Goal: Transaction & Acquisition: Purchase product/service

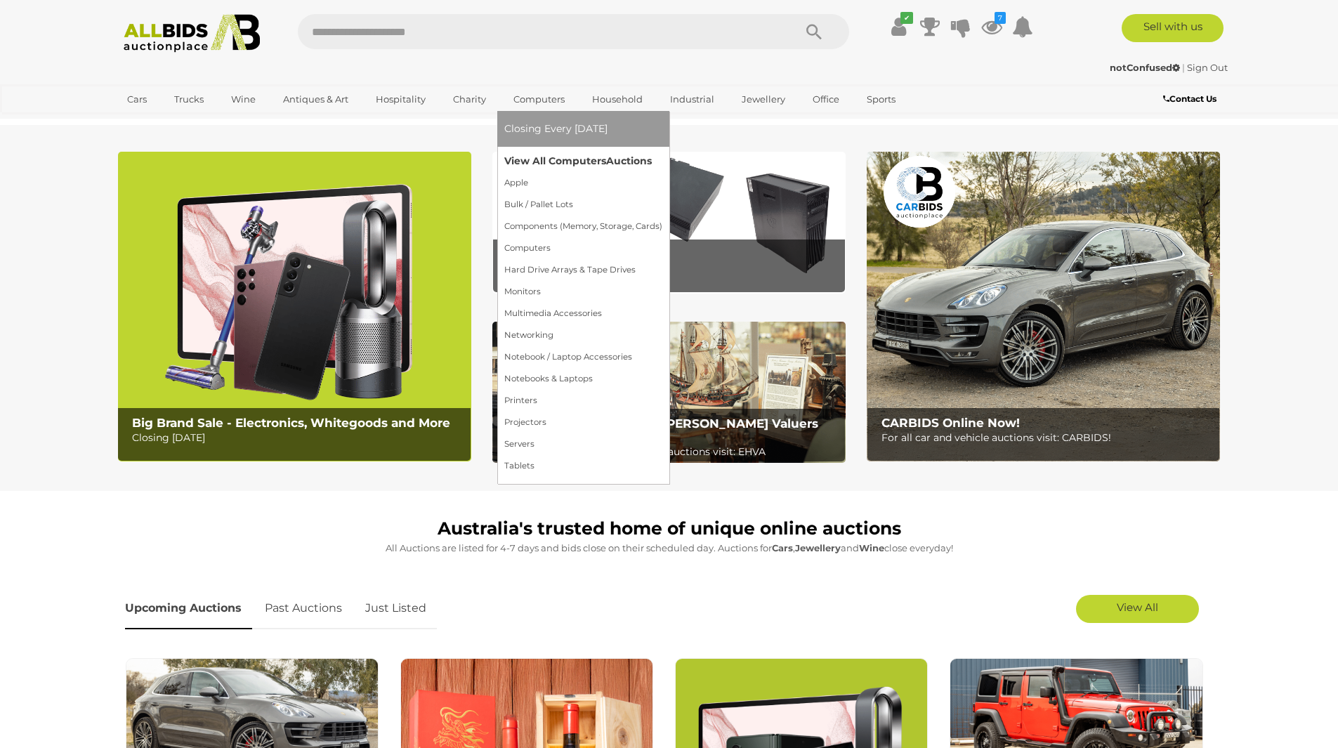
click at [536, 160] on link "View All Computers Auctions" at bounding box center [583, 161] width 158 height 22
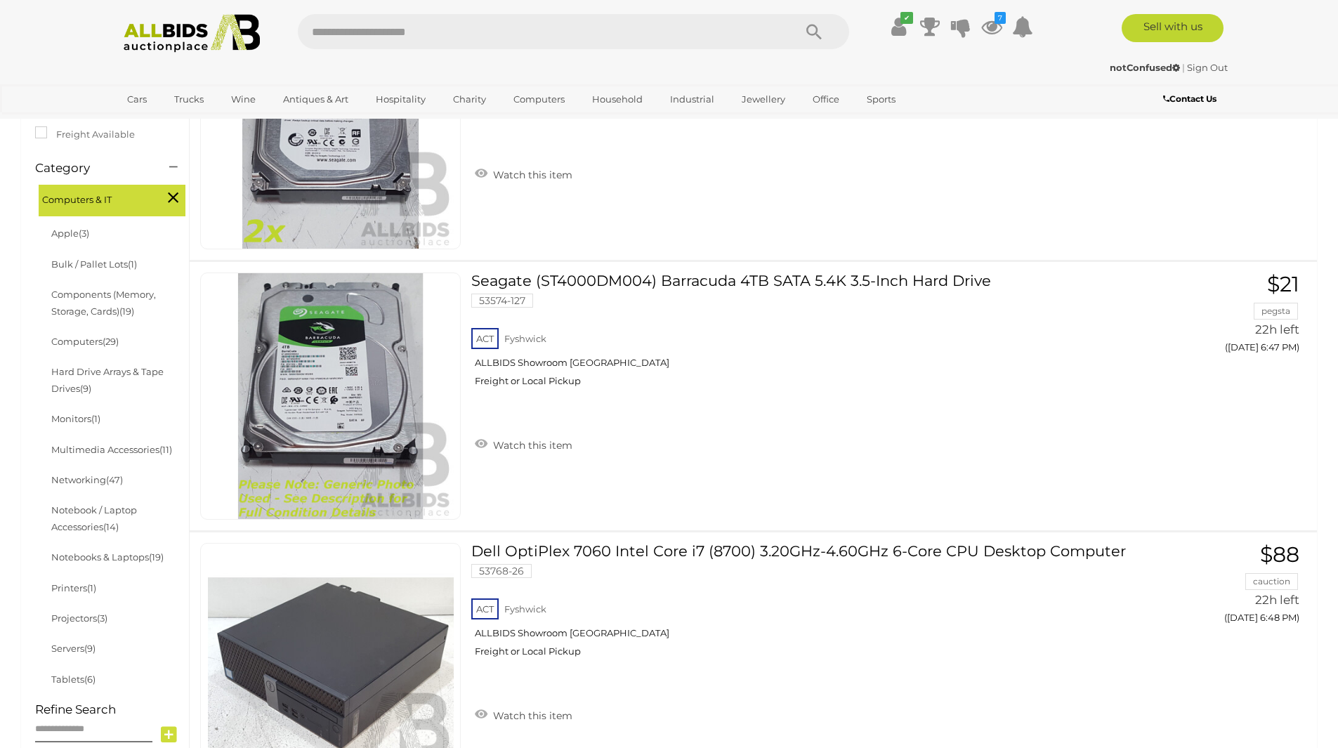
scroll to position [351, 0]
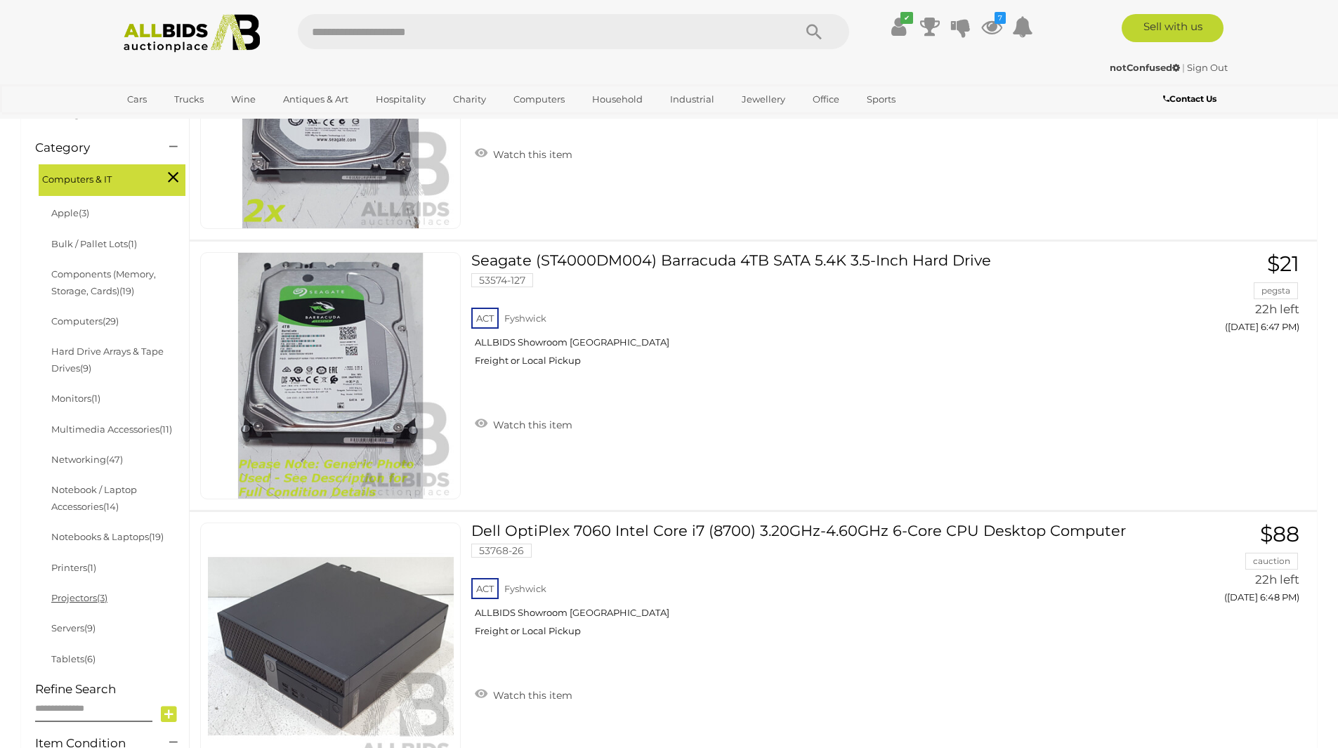
click at [95, 599] on link "Projectors (3)" at bounding box center [79, 597] width 56 height 11
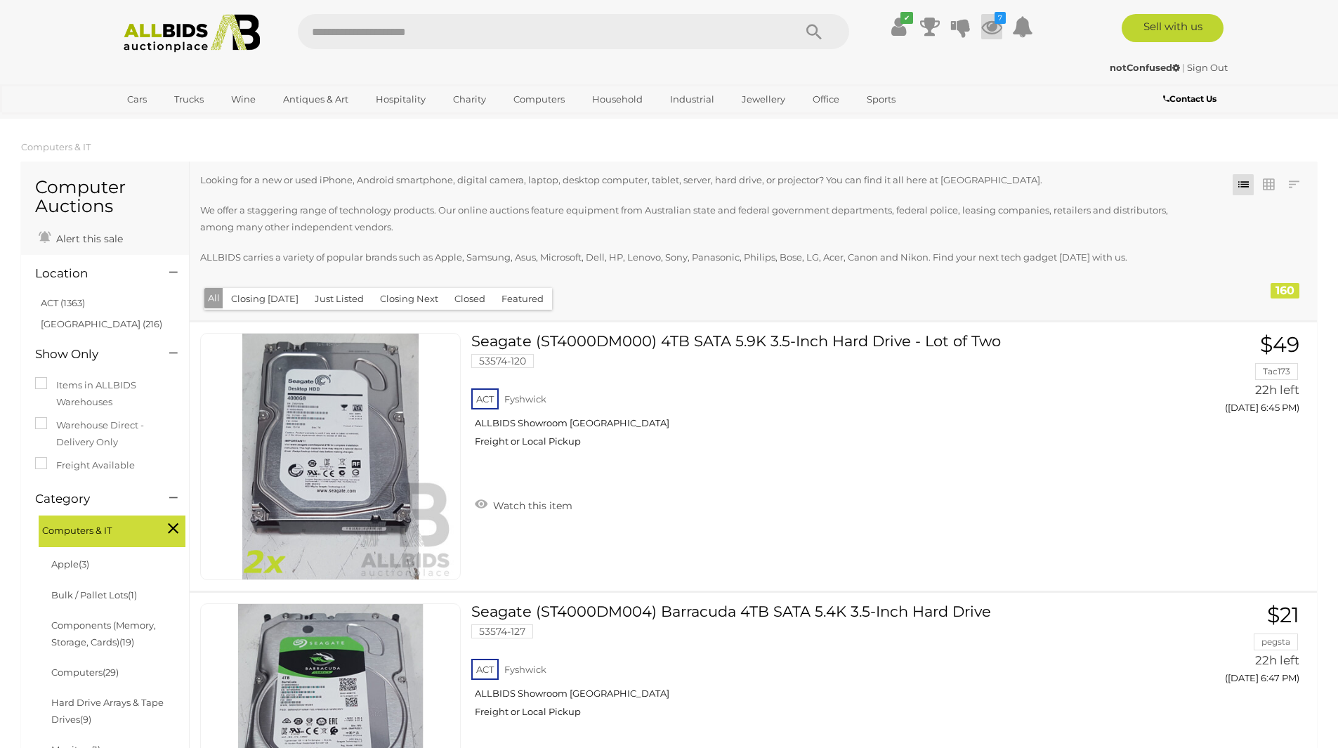
click at [994, 26] on icon at bounding box center [991, 26] width 21 height 25
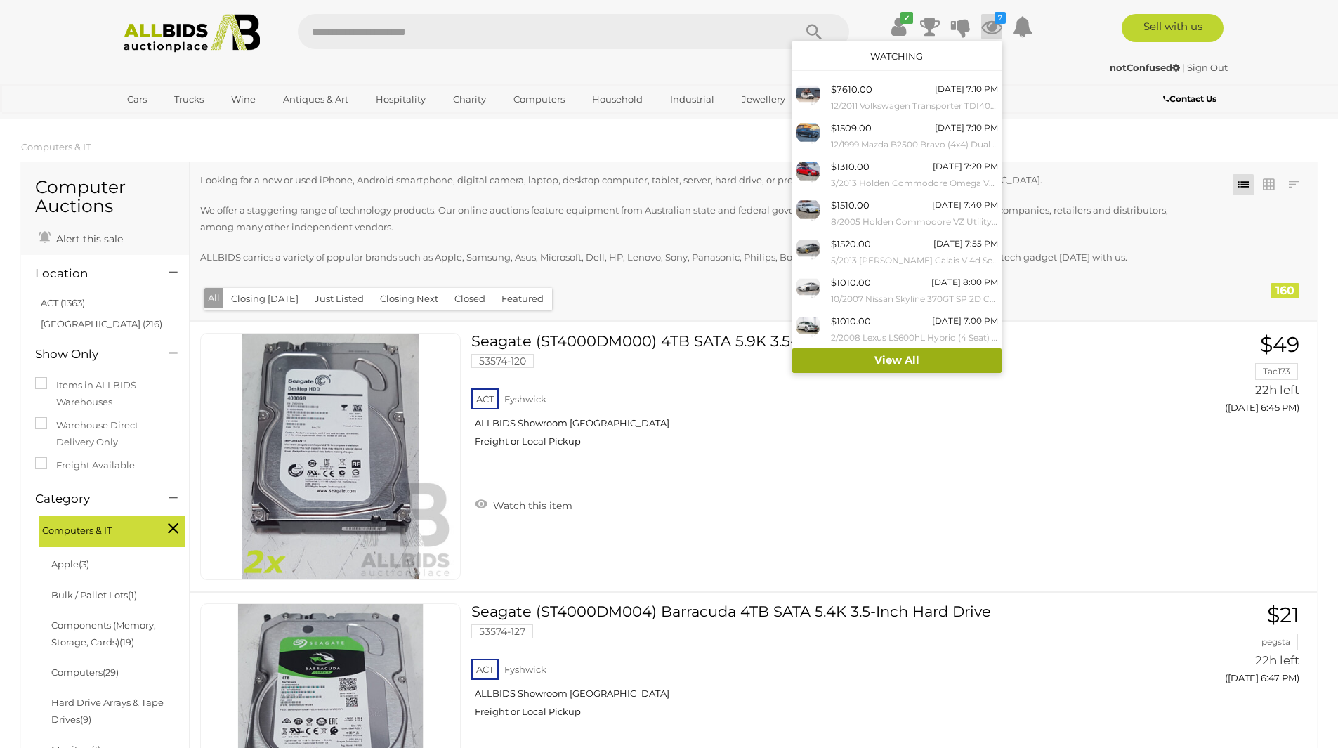
click at [916, 356] on link "View All" at bounding box center [896, 360] width 209 height 25
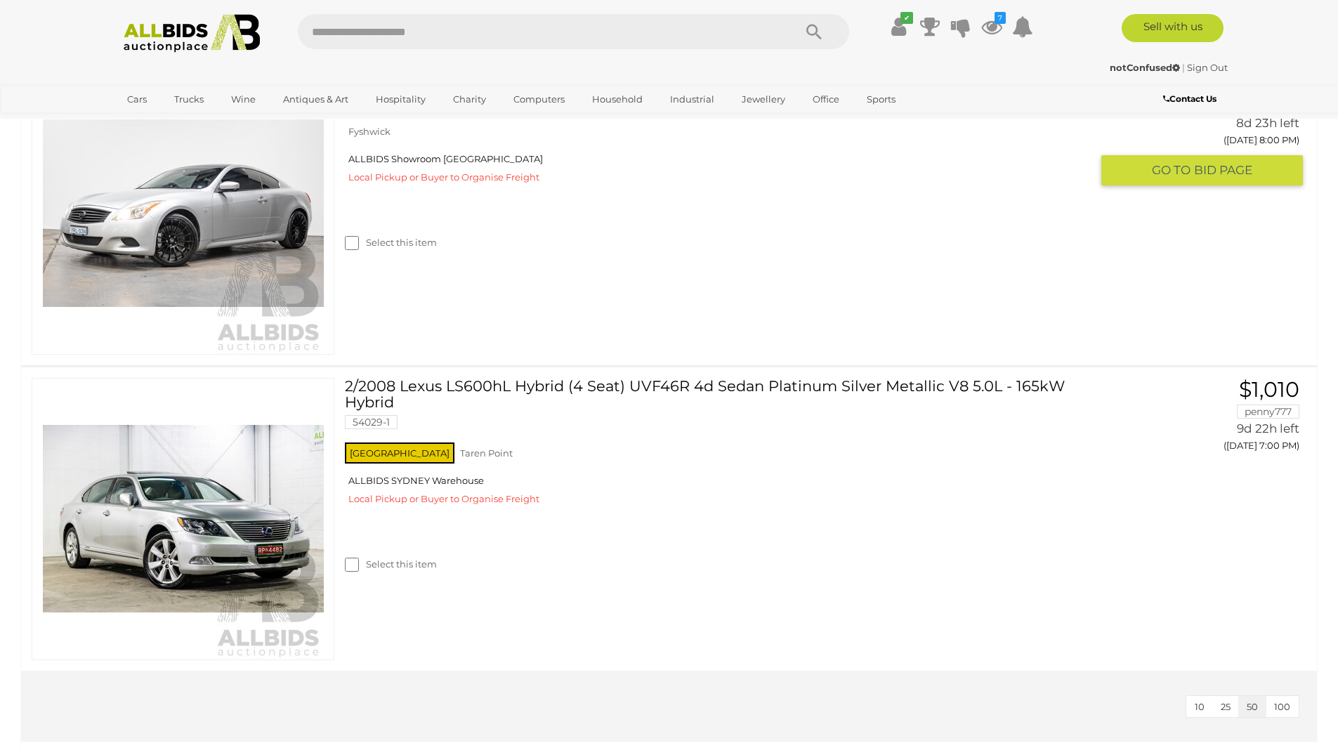
scroll to position [1896, 0]
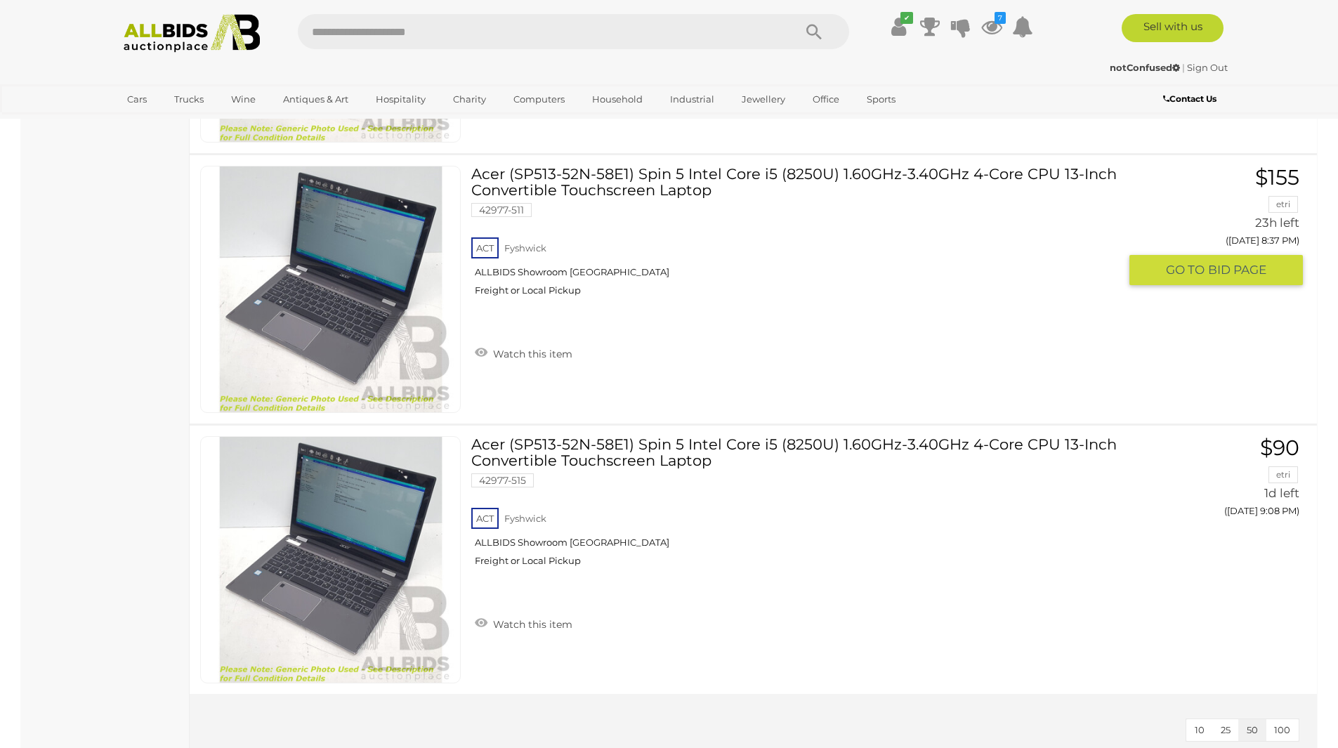
scroll to position [5127, 0]
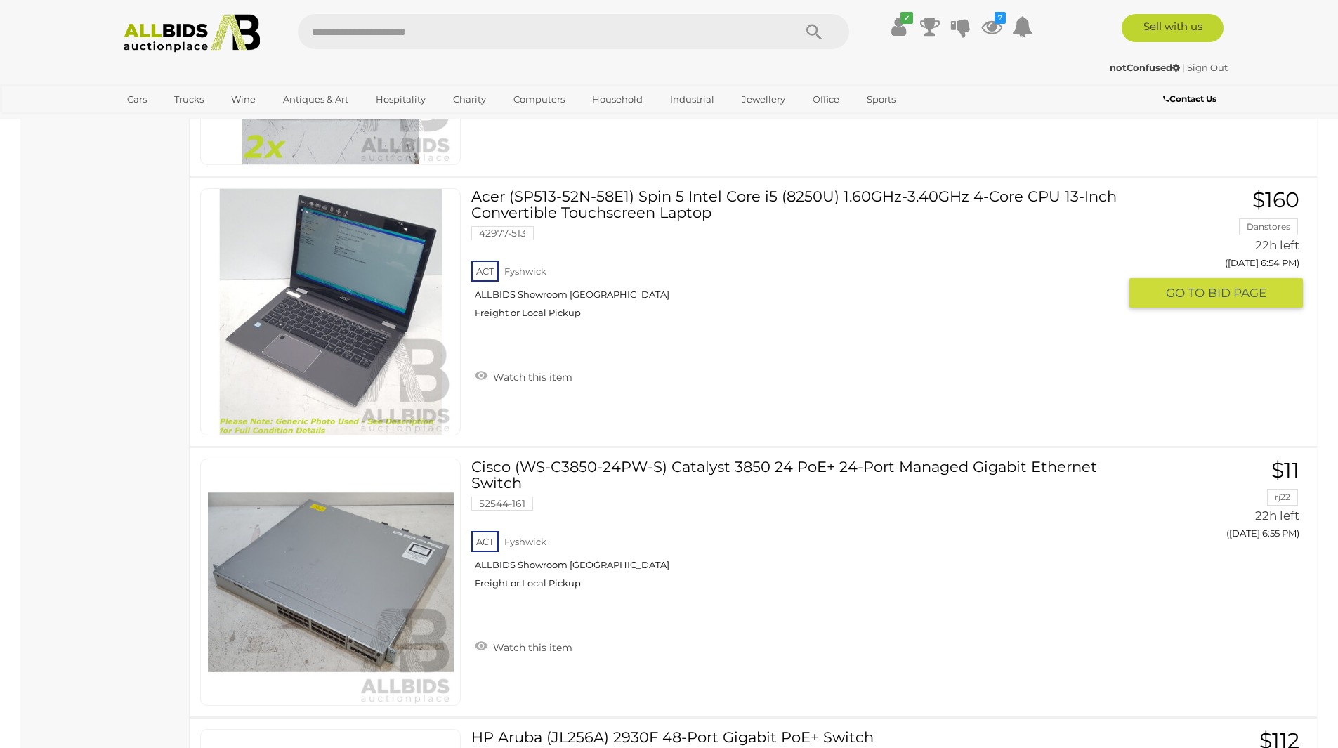
scroll to position [2529, 0]
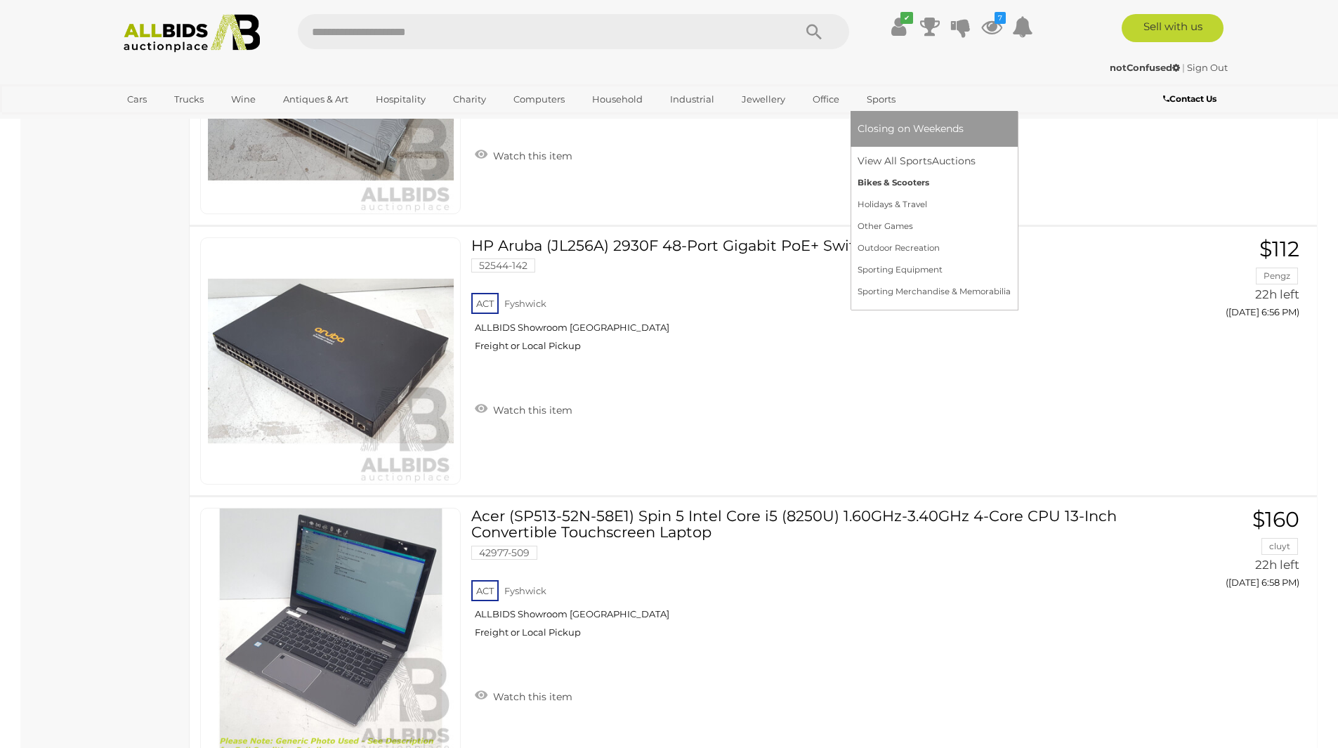
click at [886, 185] on link "Bikes & Scooters" at bounding box center [934, 183] width 153 height 22
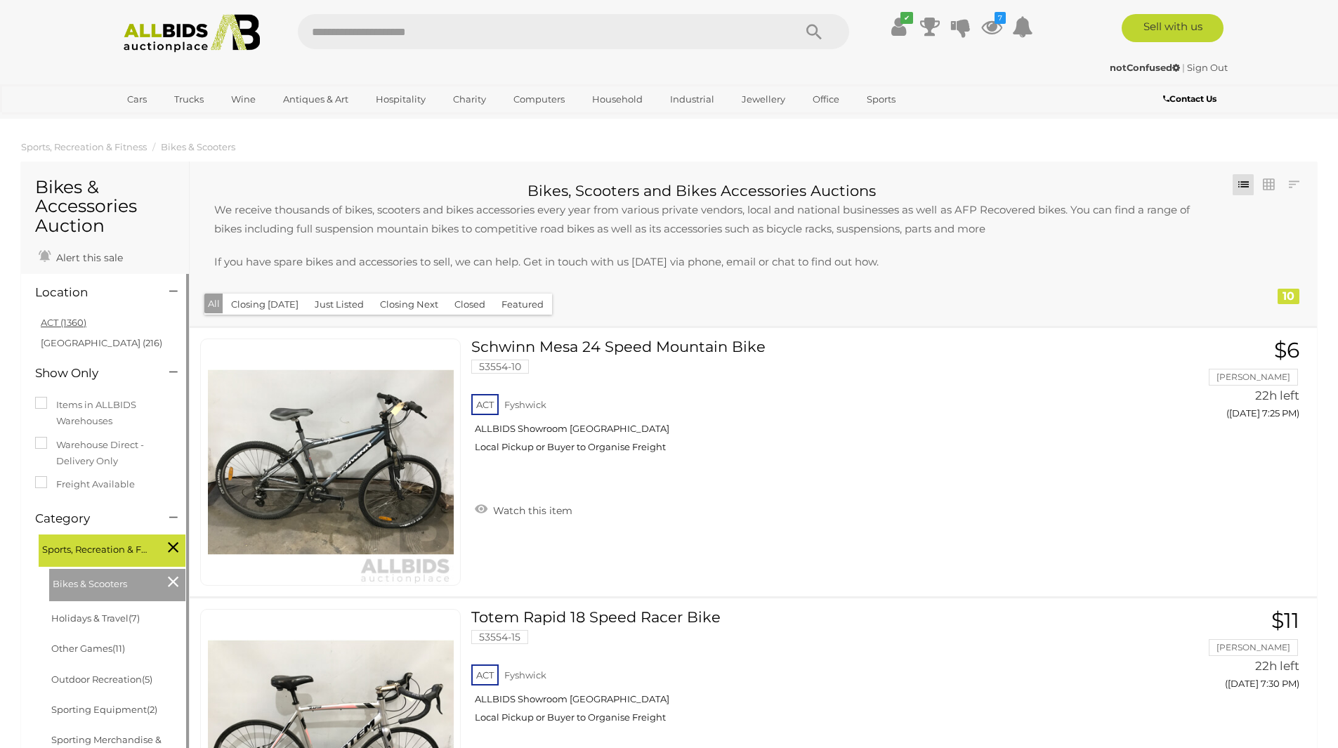
click at [72, 320] on link "ACT (1360)" at bounding box center [64, 322] width 46 height 11
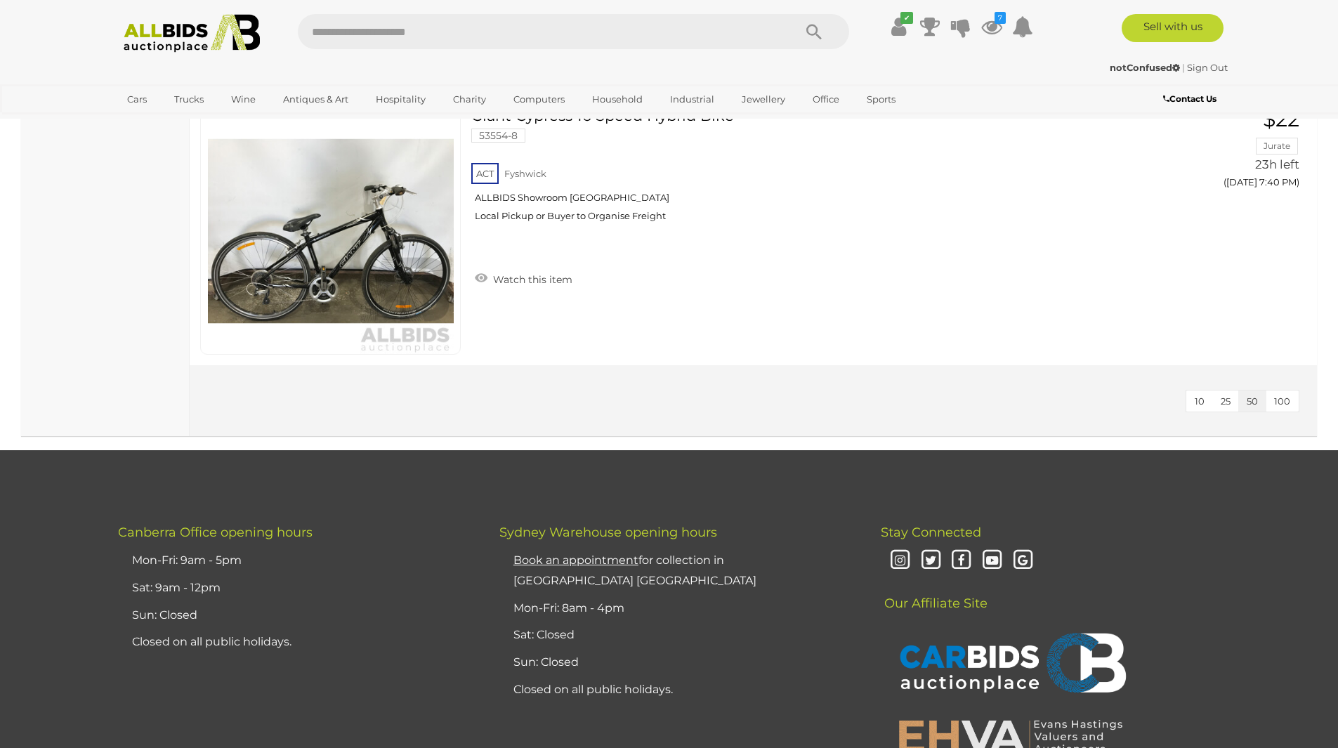
scroll to position [773, 0]
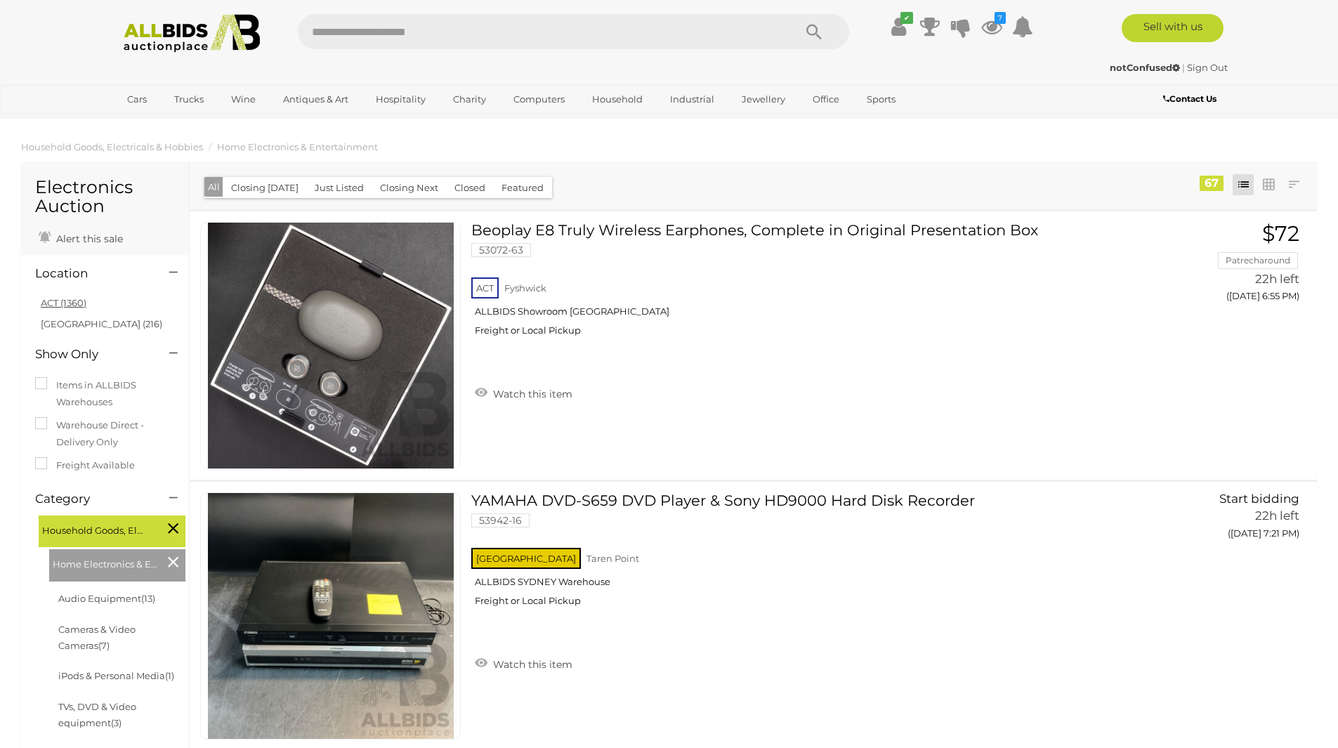
click at [75, 301] on link "ACT (1360)" at bounding box center [64, 302] width 46 height 11
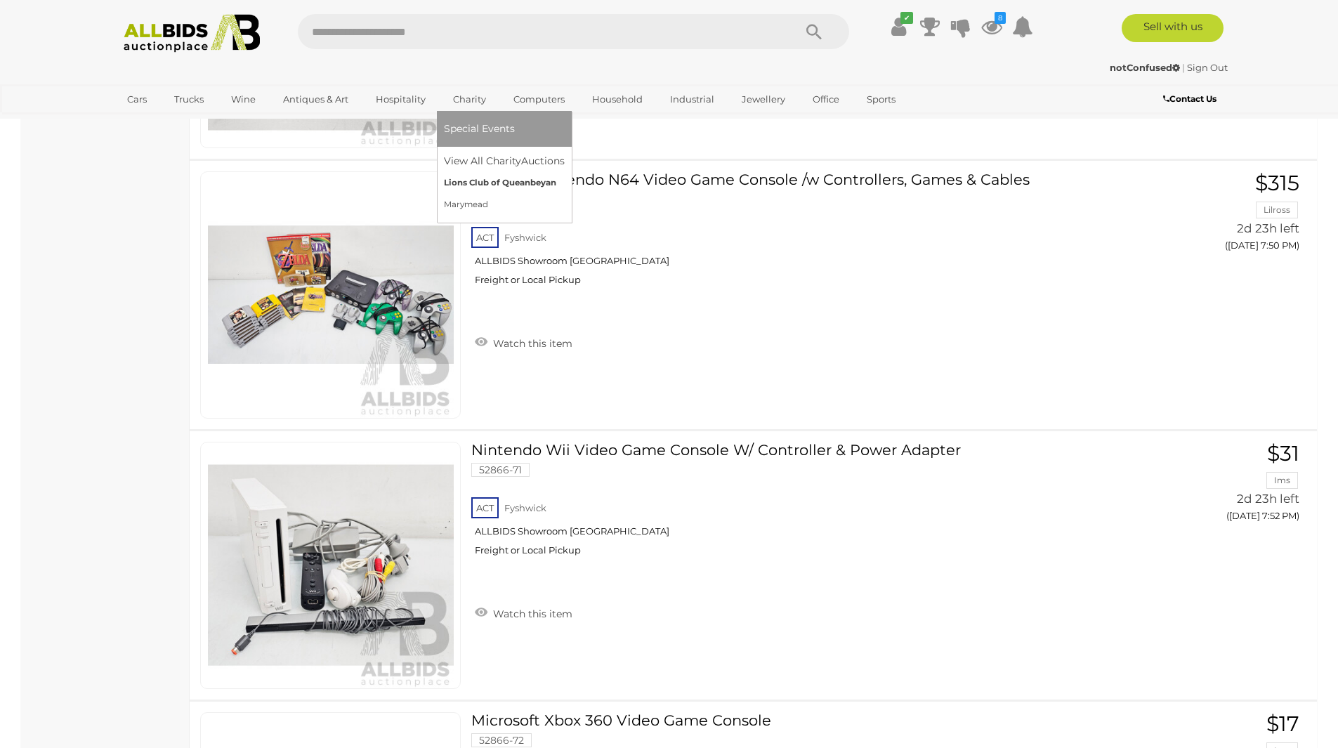
scroll to position [9692, 0]
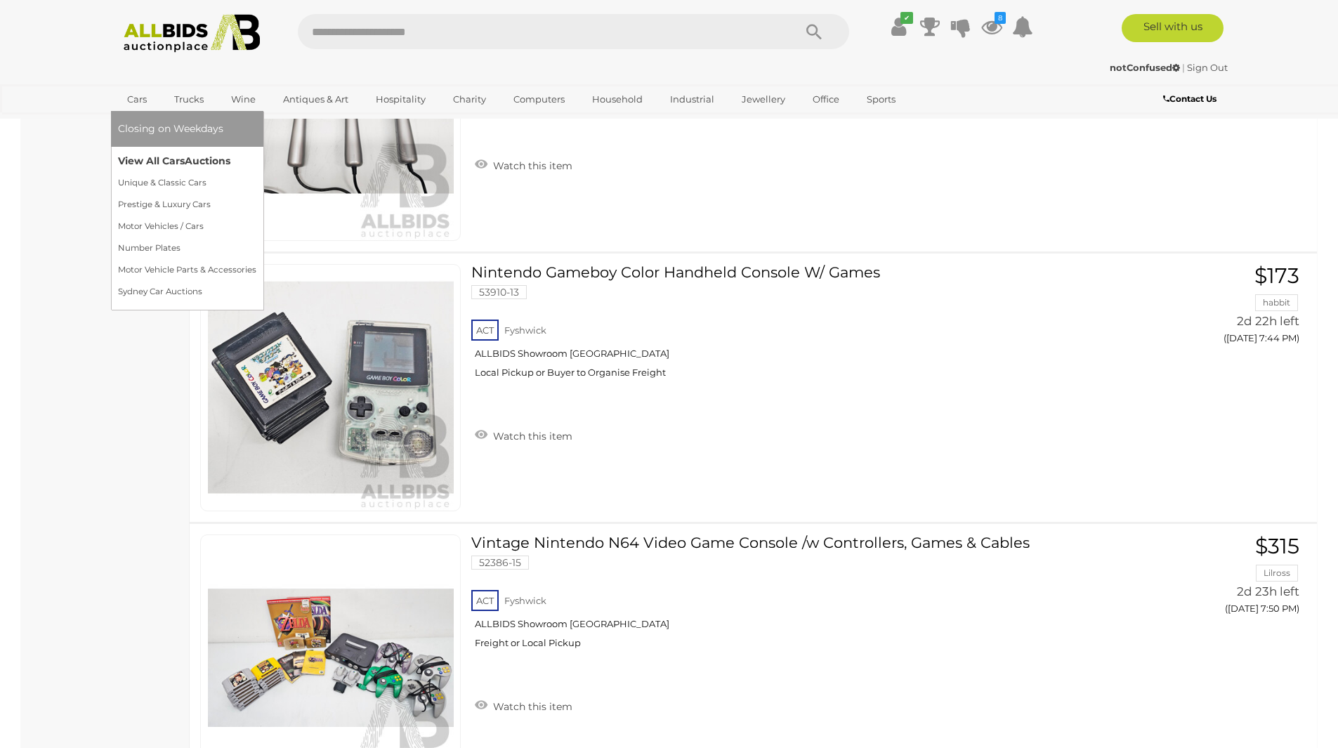
click at [147, 159] on link "View All Cars Auctions" at bounding box center [187, 161] width 138 height 22
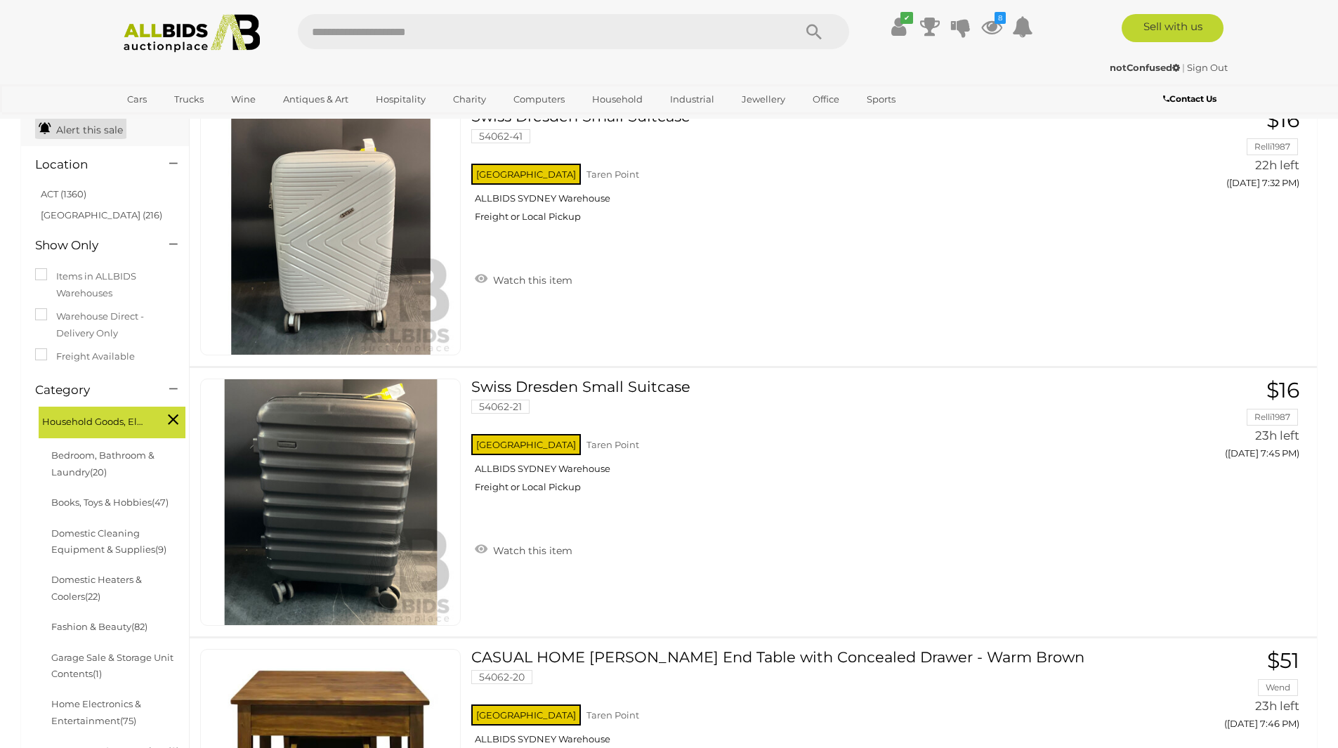
scroll to position [70, 0]
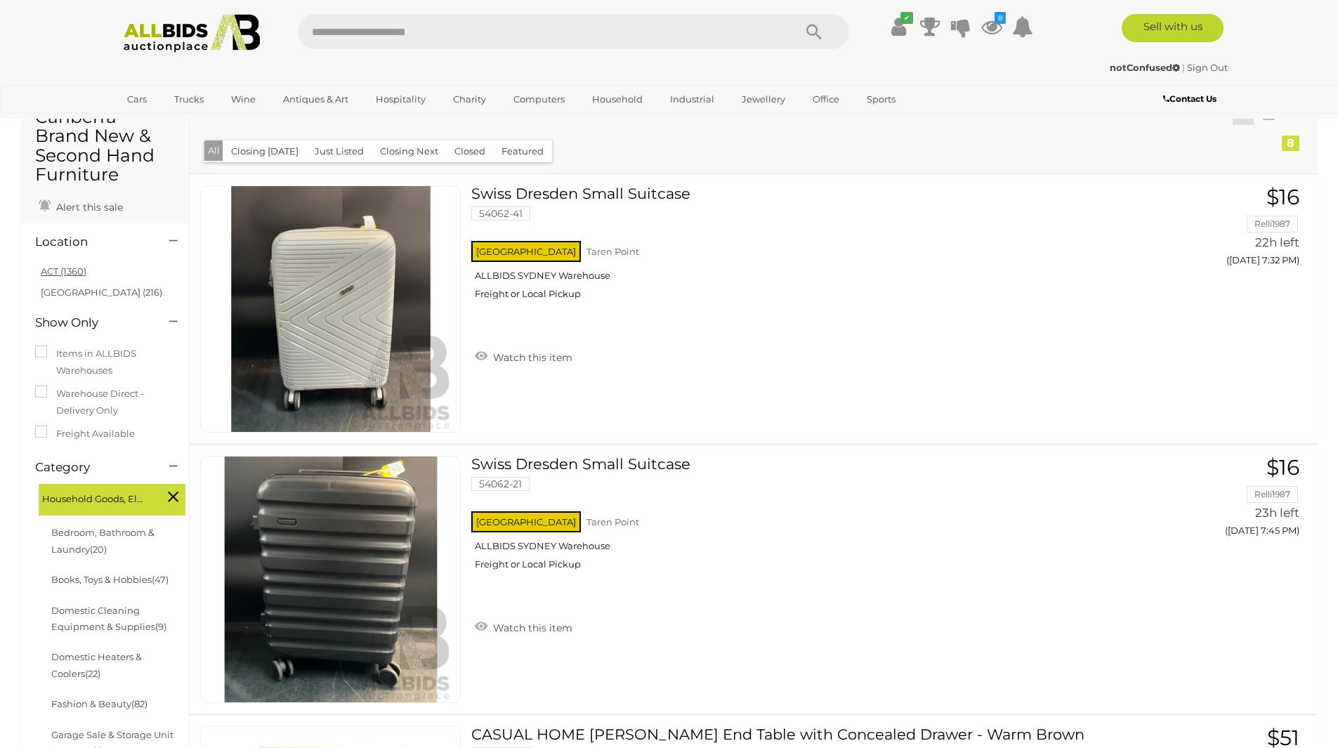
click at [58, 265] on link "ACT (1360)" at bounding box center [64, 270] width 46 height 11
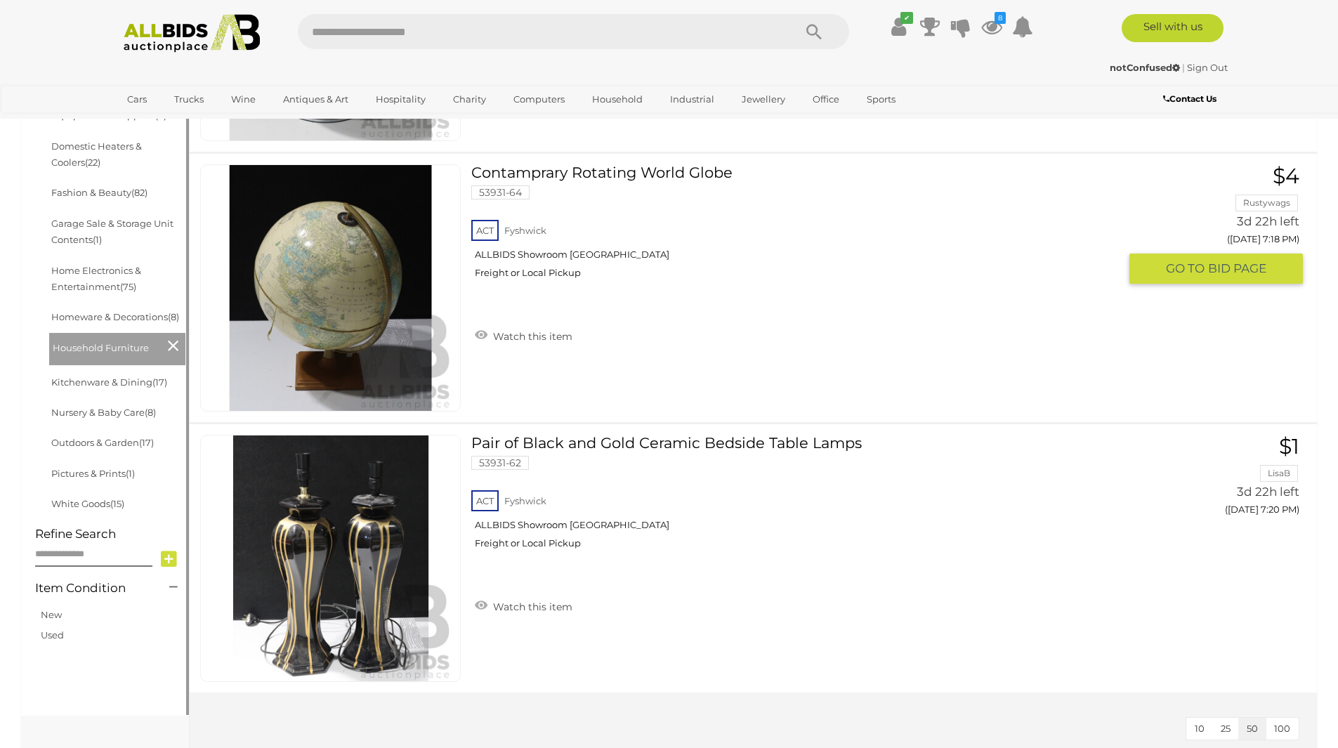
scroll to position [843, 0]
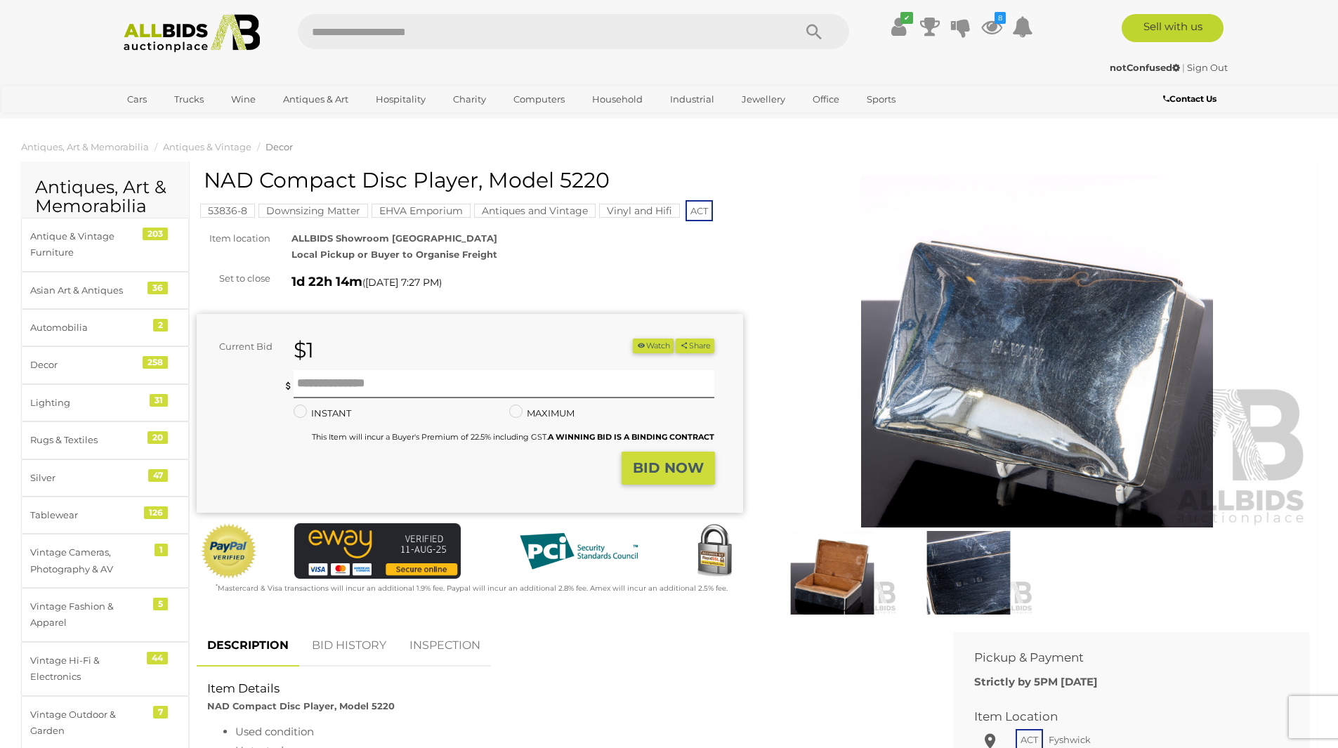
click at [828, 582] on img at bounding box center [832, 573] width 129 height 84
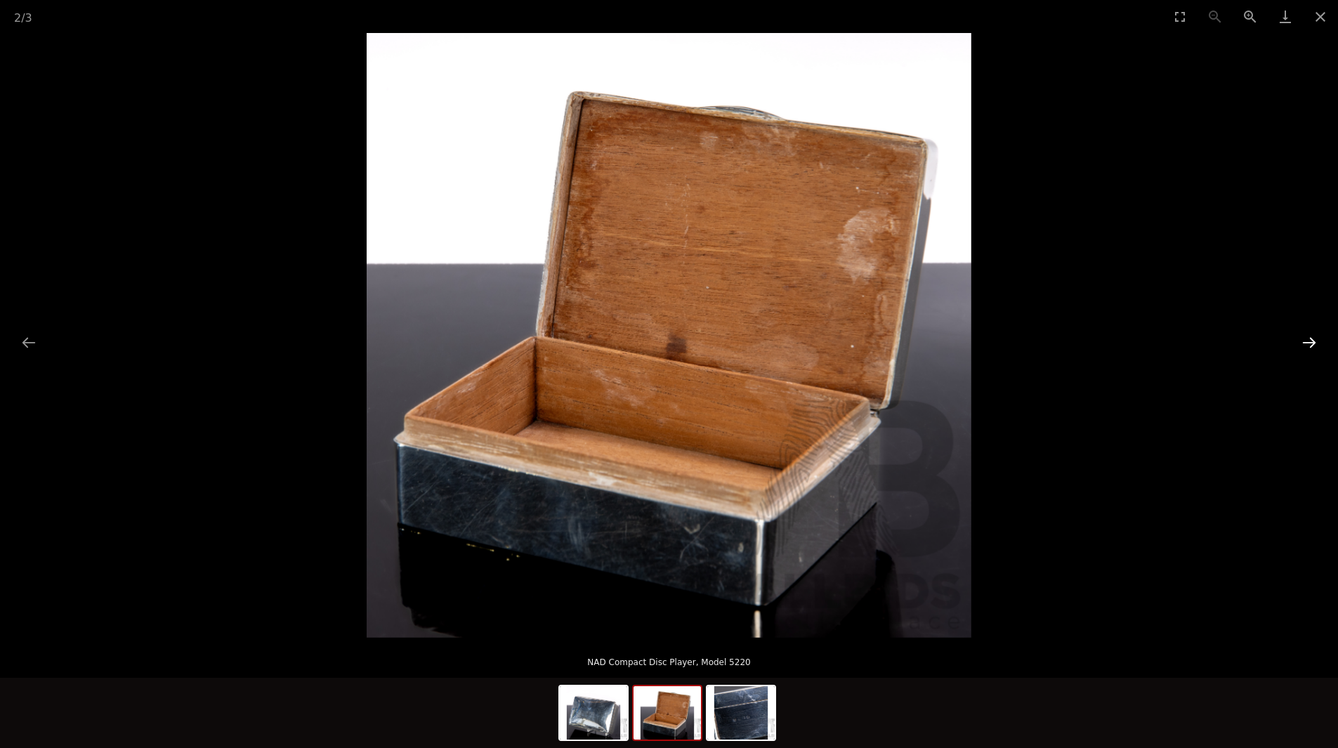
click at [1313, 336] on button "Next slide" at bounding box center [1308, 342] width 29 height 27
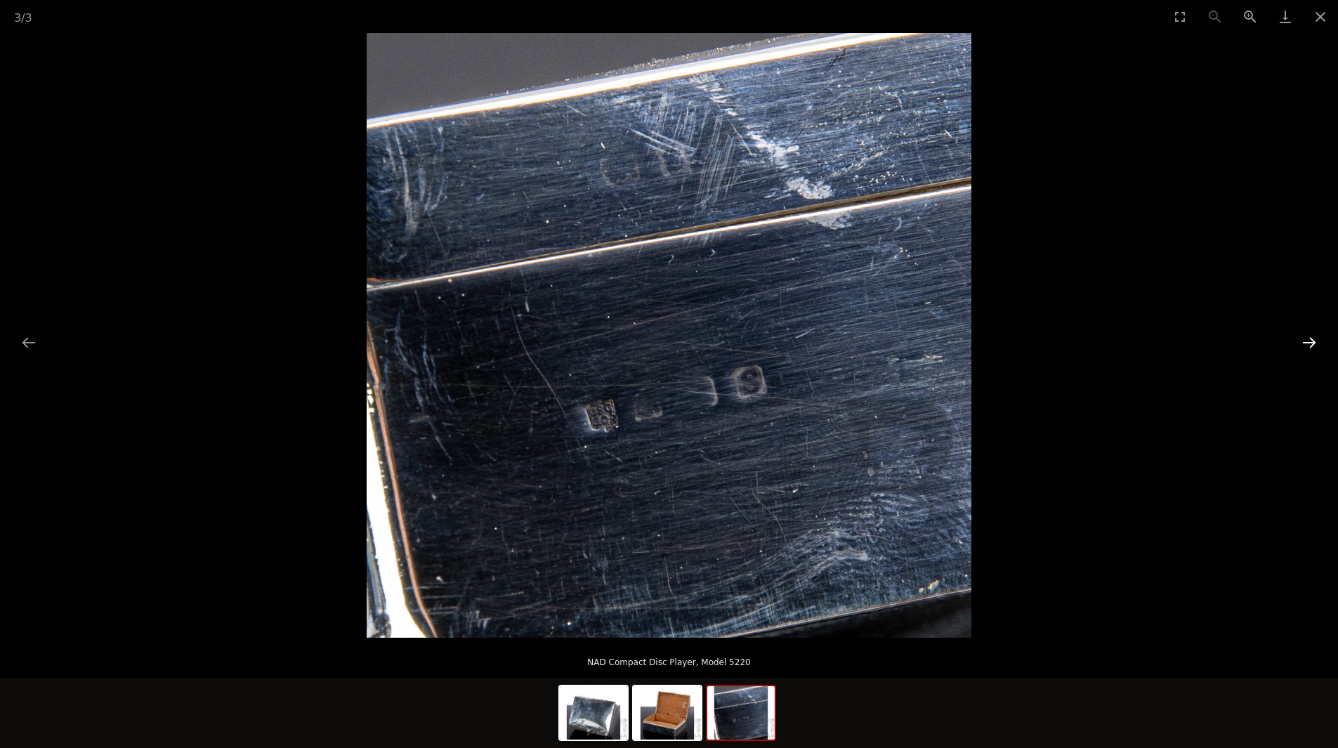
click at [1313, 336] on button "Next slide" at bounding box center [1308, 342] width 29 height 27
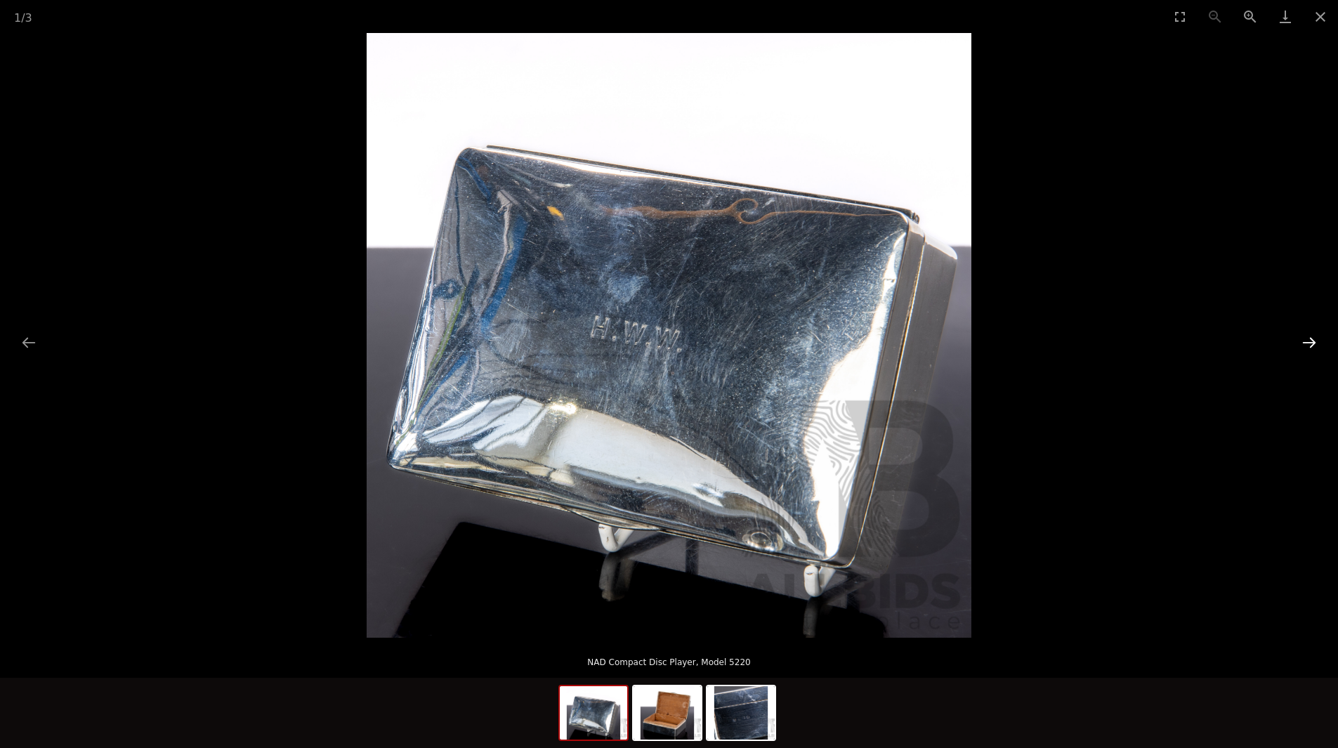
click at [1313, 336] on button "Next slide" at bounding box center [1308, 342] width 29 height 27
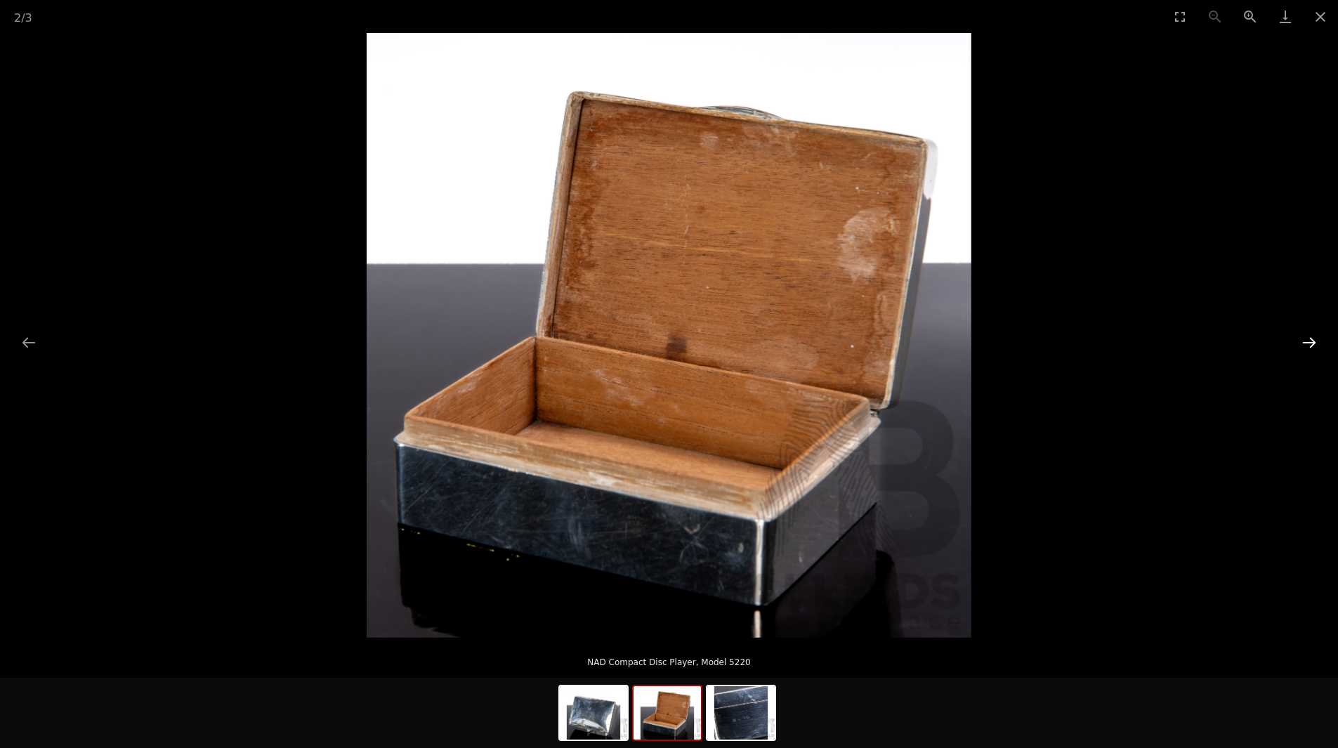
click at [1313, 336] on button "Next slide" at bounding box center [1308, 342] width 29 height 27
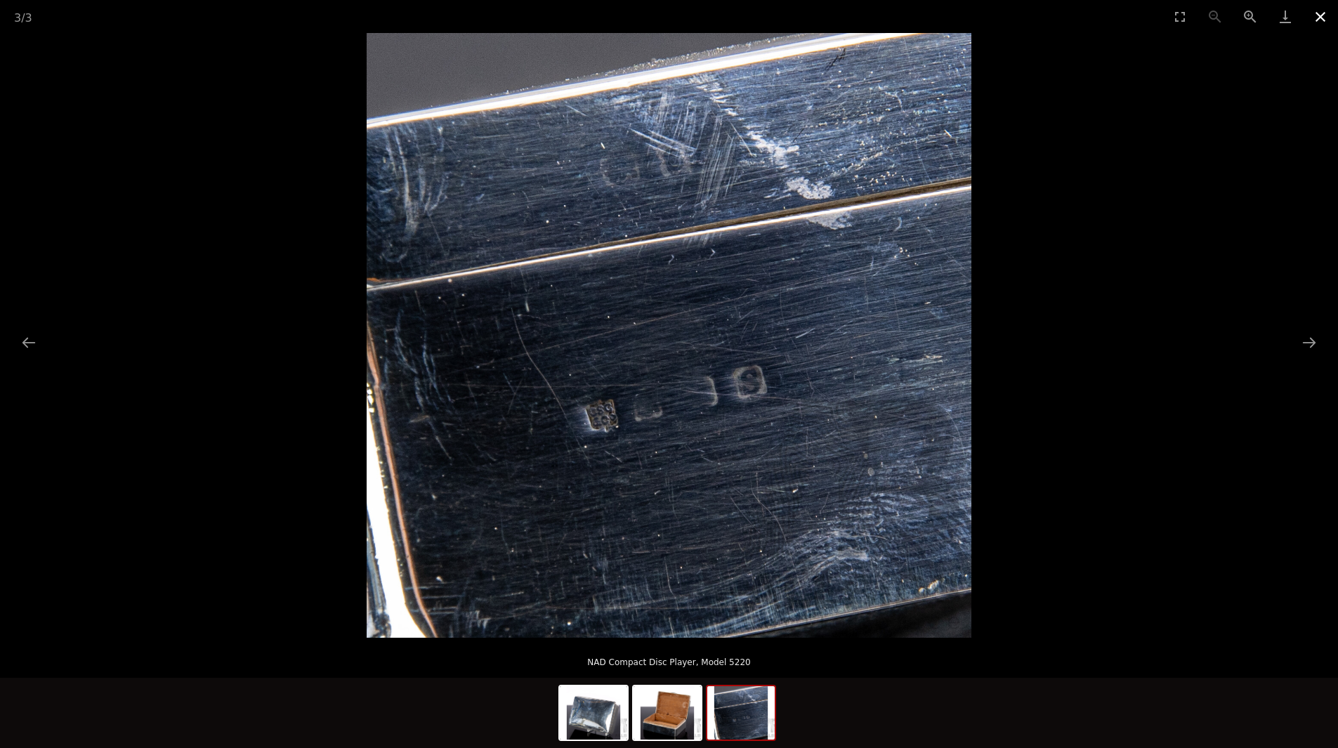
click at [1324, 14] on button "Close gallery" at bounding box center [1320, 16] width 35 height 33
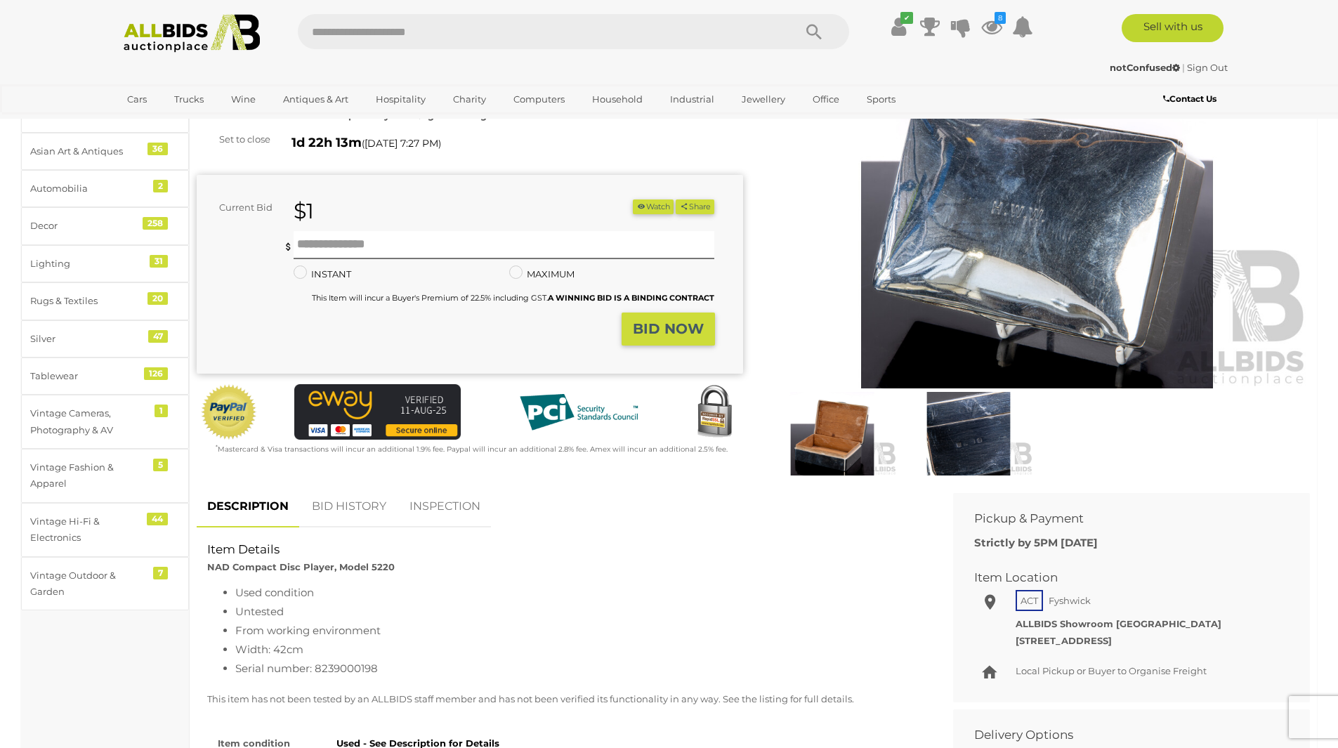
scroll to position [140, 0]
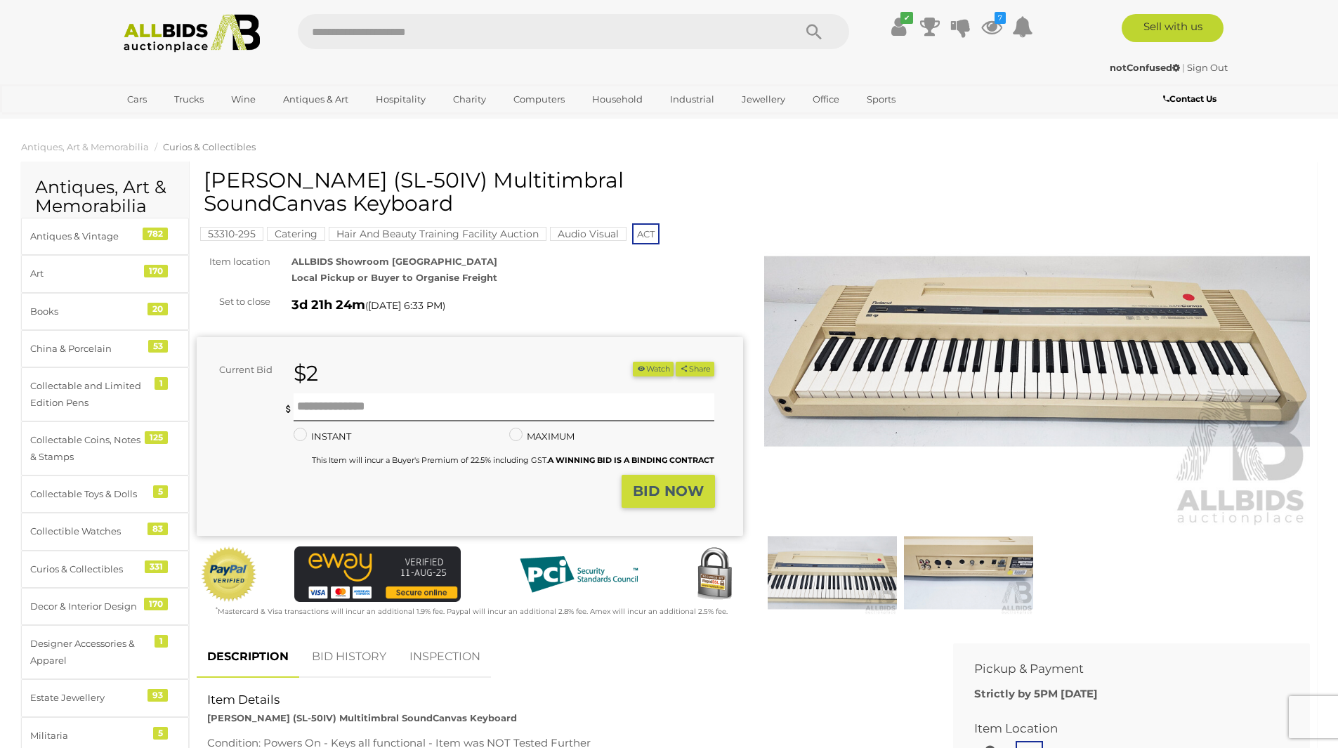
drag, startPoint x: 290, startPoint y: 179, endPoint x: 369, endPoint y: 182, distance: 78.7
click at [369, 182] on h1 "[PERSON_NAME] (SL-50IV) Multitimbral SoundCanvas Keyboard" at bounding box center [472, 192] width 536 height 46
copy h1 "SL-50IV"
click at [644, 366] on button "Watch" at bounding box center [653, 369] width 41 height 15
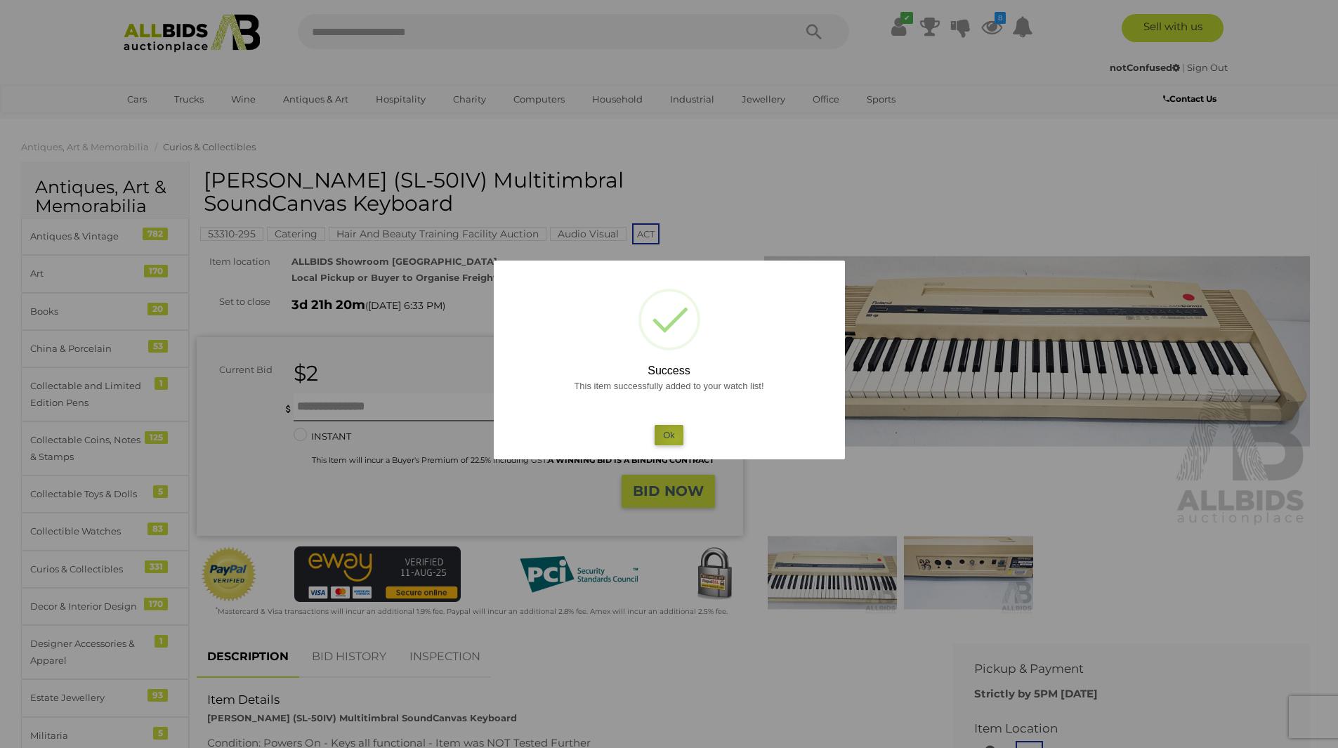
click at [675, 438] on button "Ok" at bounding box center [669, 435] width 29 height 20
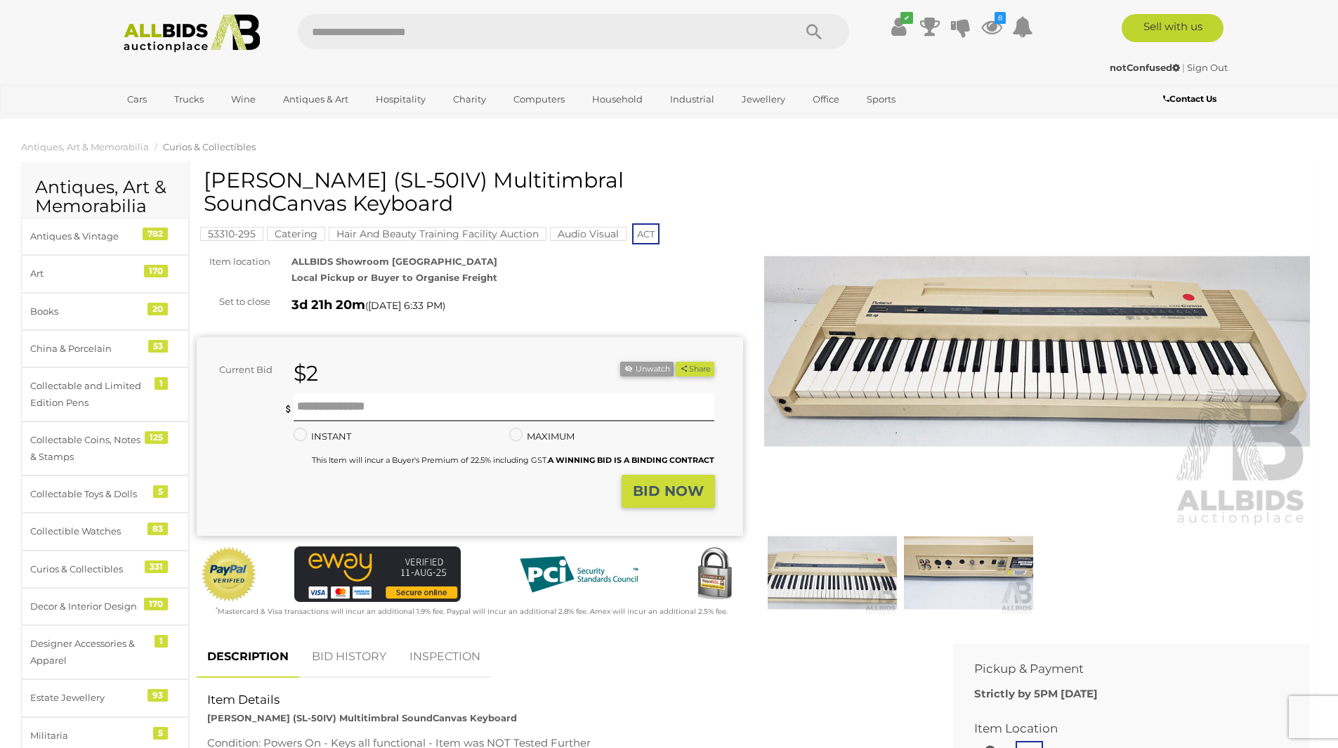
click at [969, 563] on img at bounding box center [968, 573] width 129 height 84
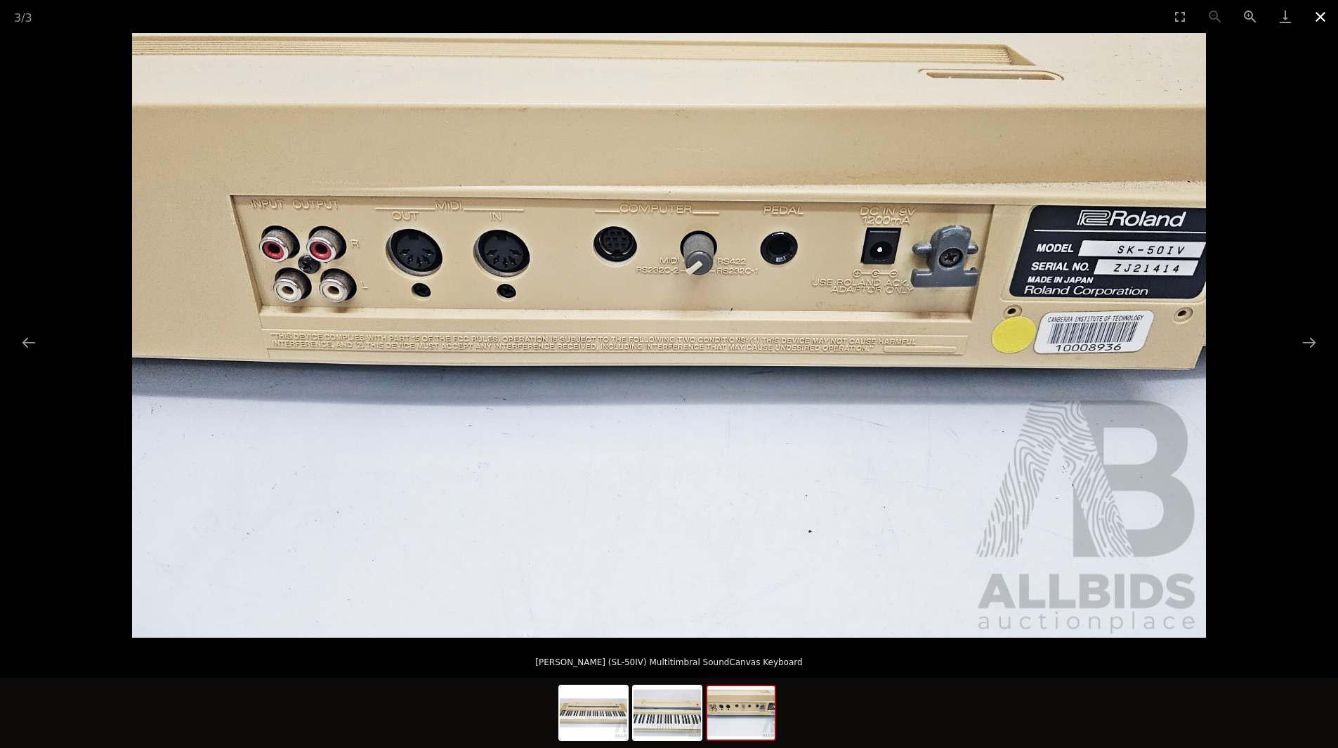
click at [1318, 13] on button "Close gallery" at bounding box center [1320, 16] width 35 height 33
